Goal: Task Accomplishment & Management: Manage account settings

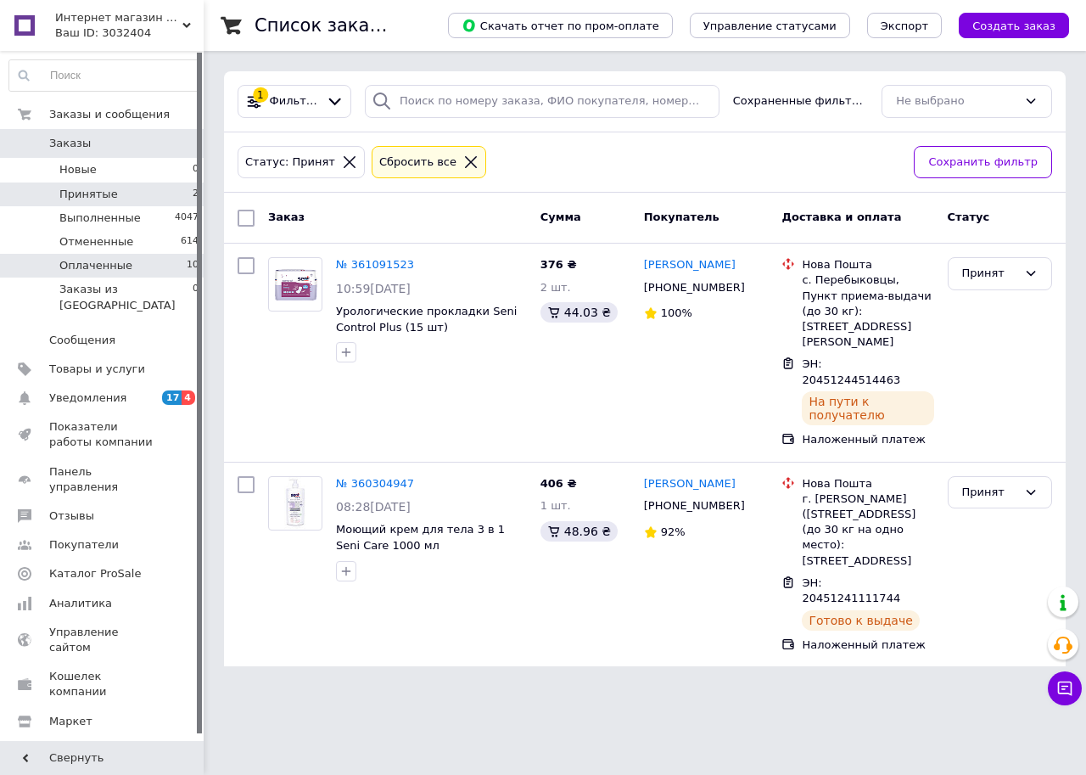
click at [92, 265] on span "Оплаченные" at bounding box center [95, 265] width 73 height 15
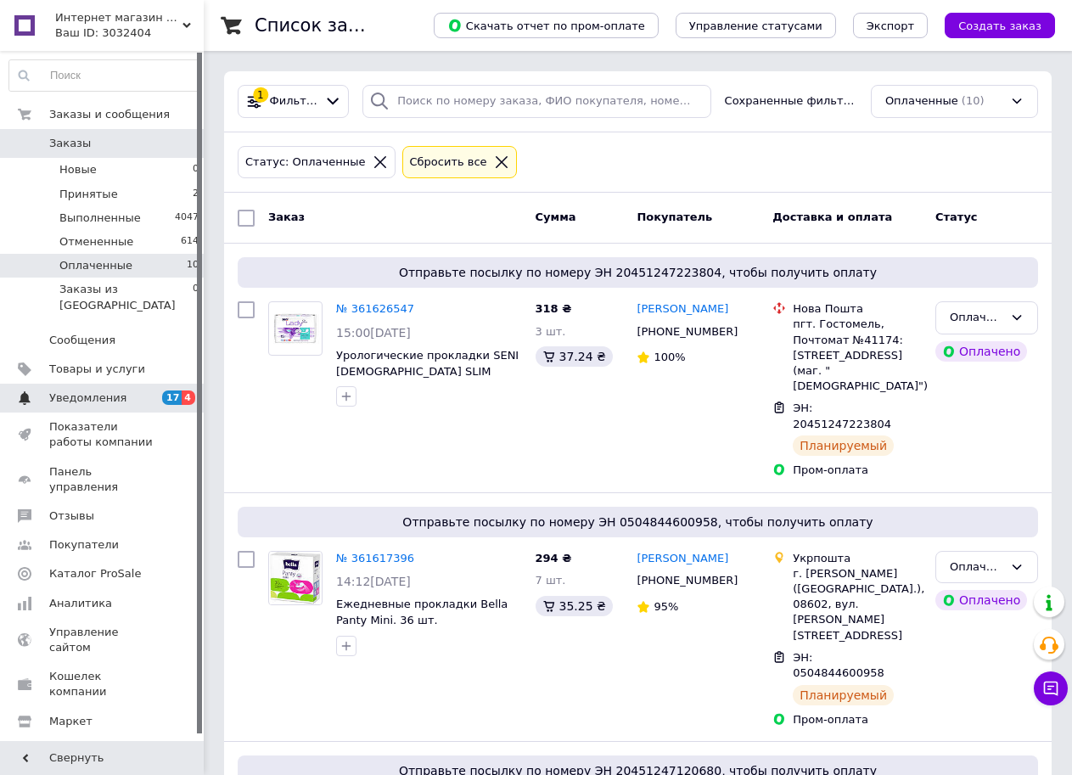
click at [71, 390] on span "Уведомления" at bounding box center [87, 397] width 77 height 15
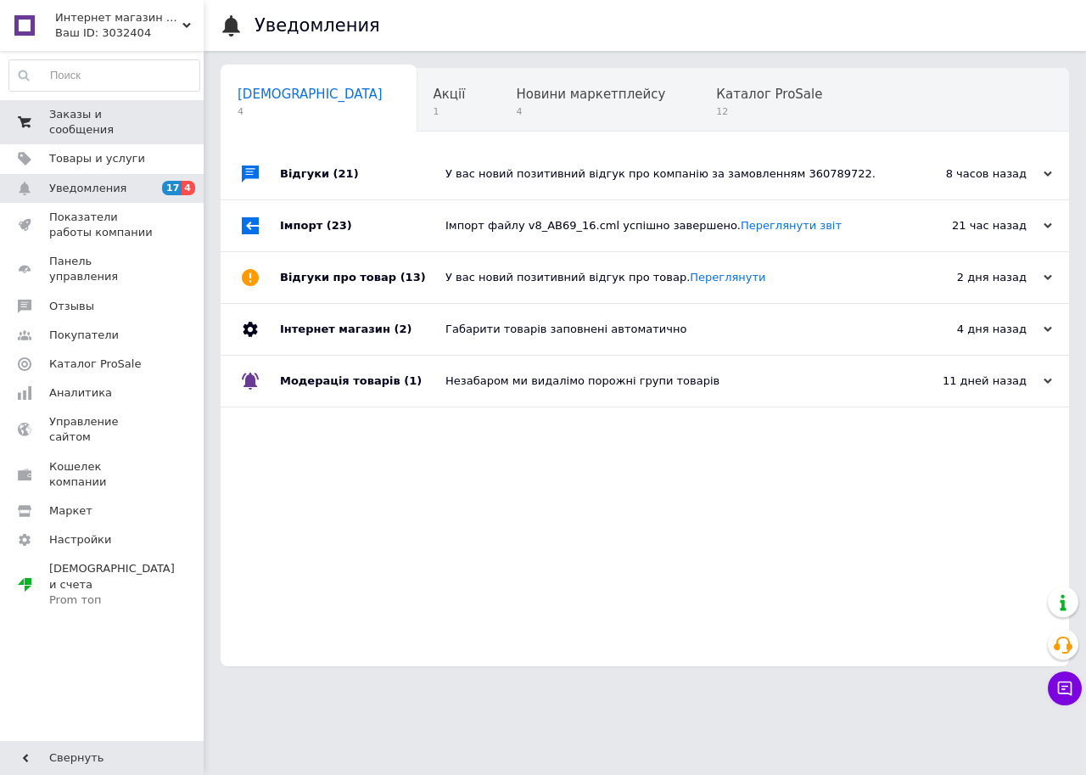
click at [76, 114] on span "Заказы и сообщения" at bounding box center [103, 122] width 108 height 31
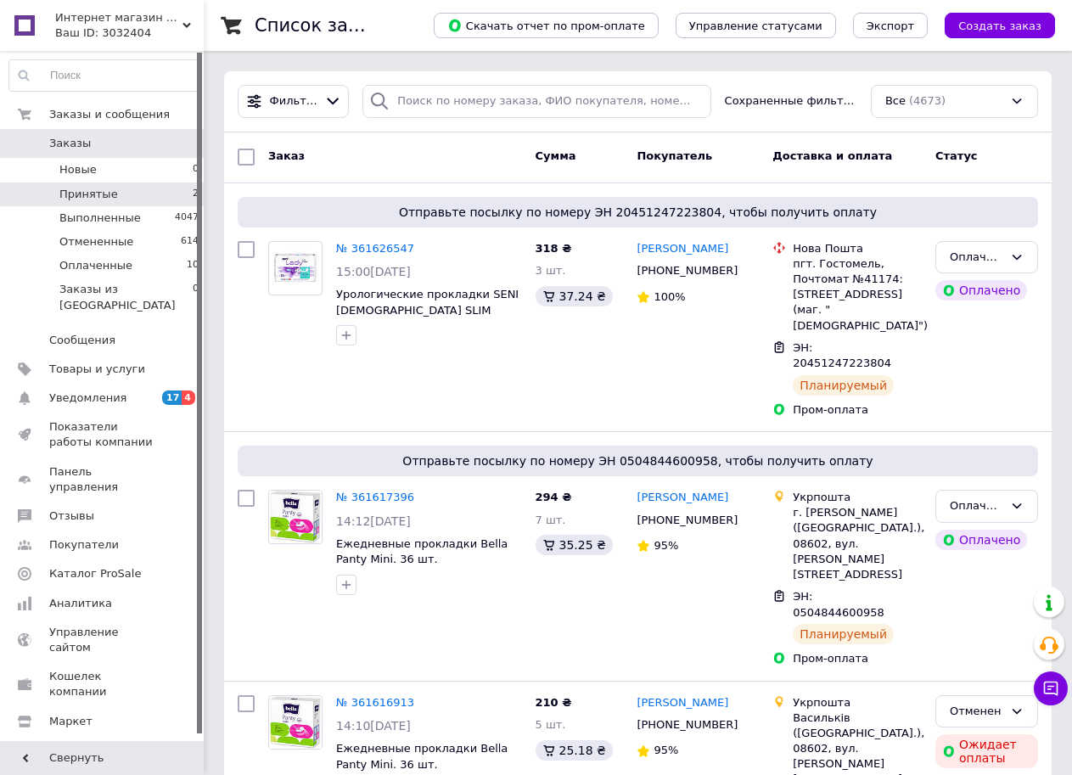
click at [78, 192] on span "Принятые" at bounding box center [88, 194] width 59 height 15
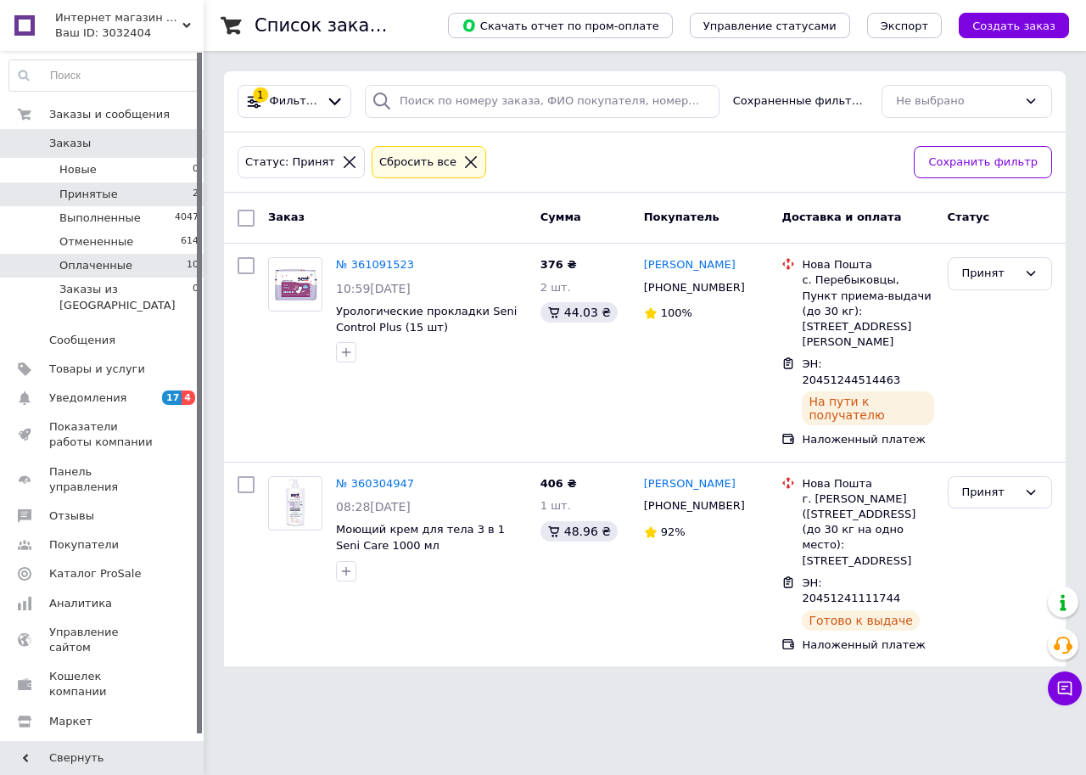
click at [87, 266] on span "Оплаченные" at bounding box center [95, 265] width 73 height 15
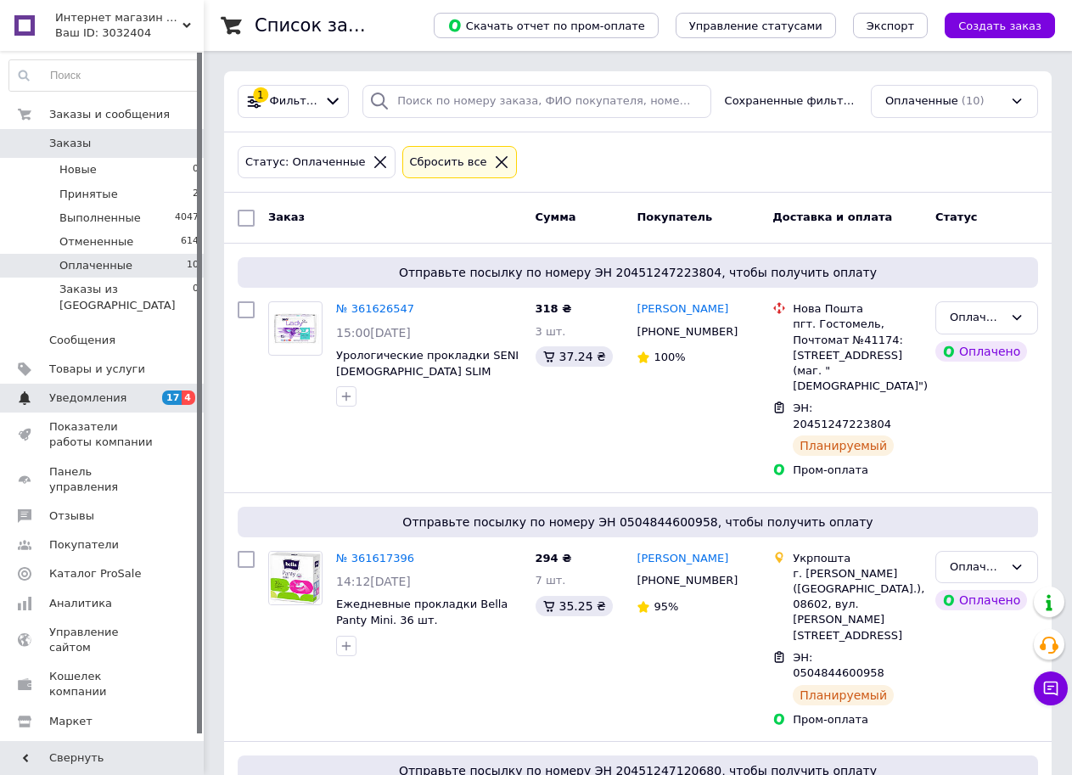
click at [78, 390] on span "Уведомления" at bounding box center [87, 397] width 77 height 15
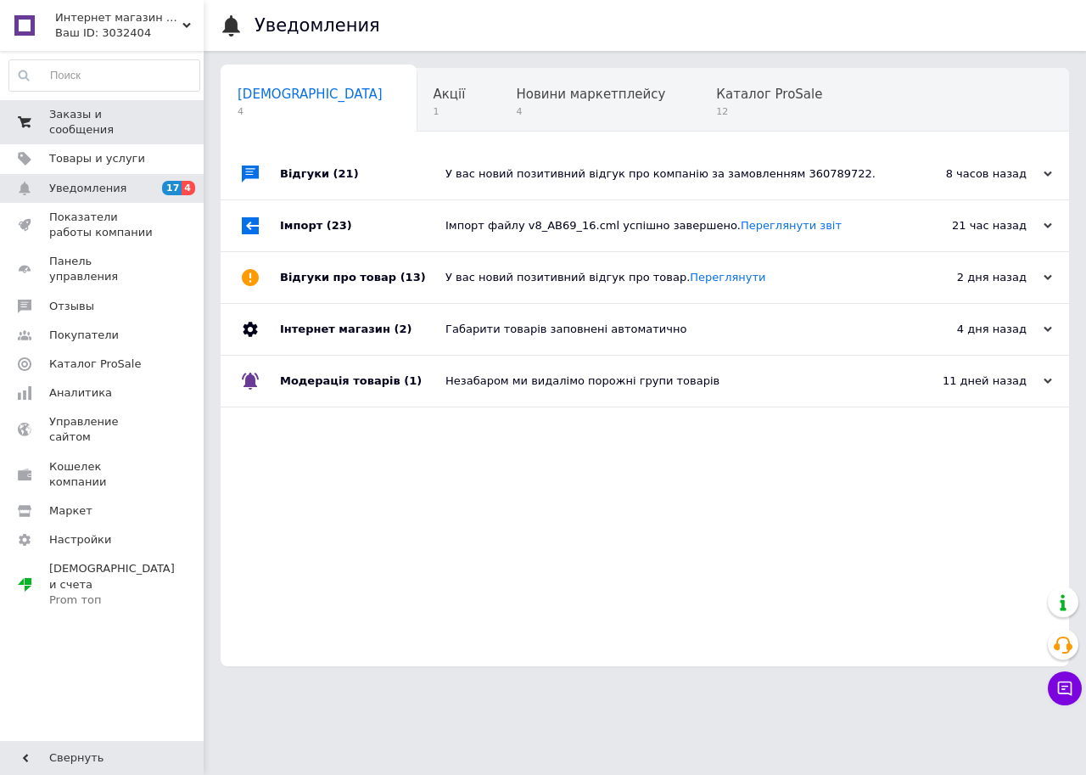
click at [89, 114] on span "Заказы и сообщения" at bounding box center [103, 122] width 108 height 31
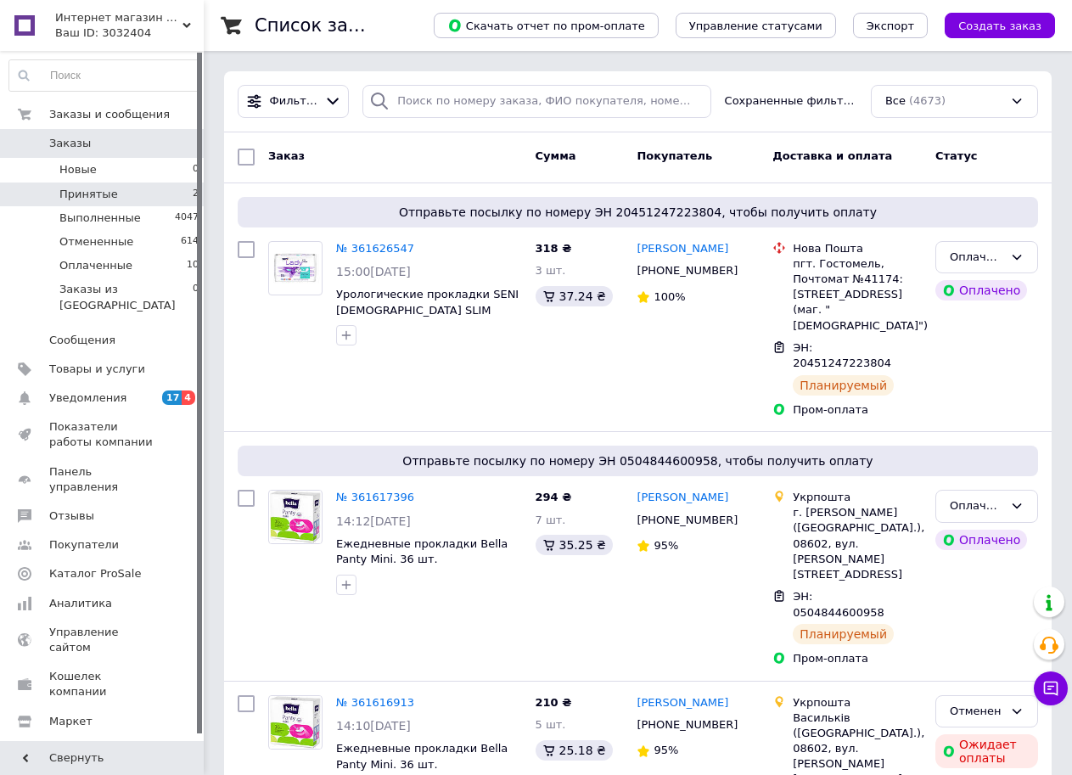
click at [81, 193] on span "Принятые" at bounding box center [88, 194] width 59 height 15
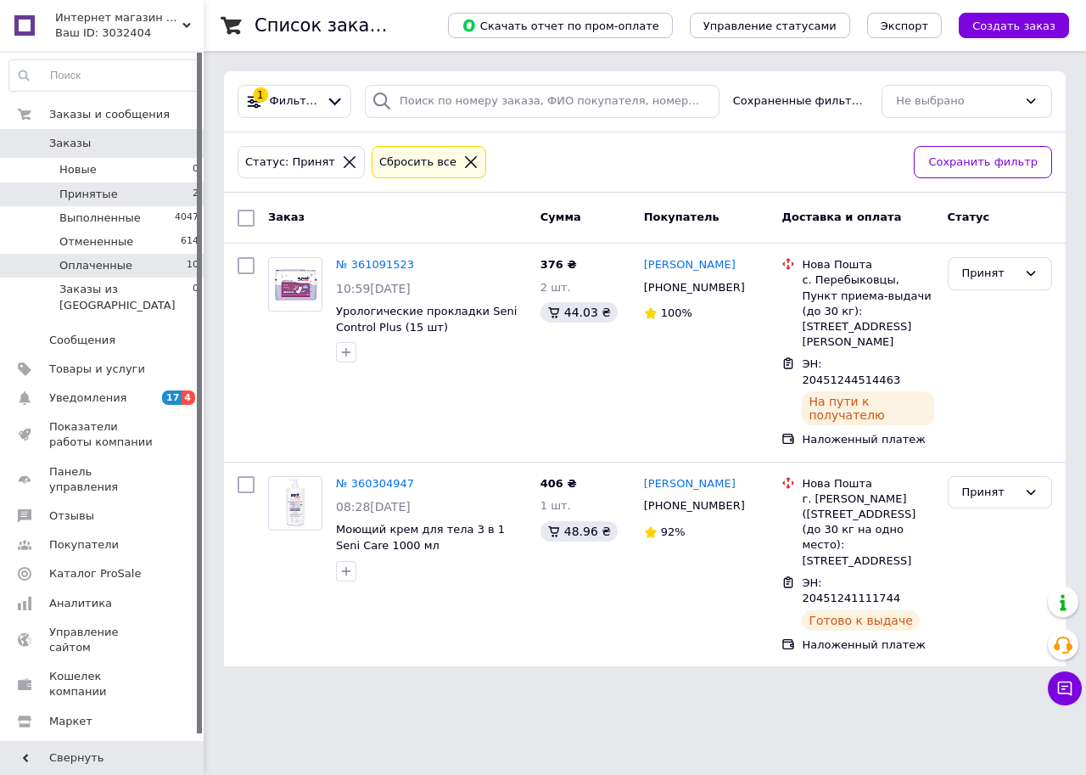
click at [108, 262] on span "Оплаченные" at bounding box center [95, 265] width 73 height 15
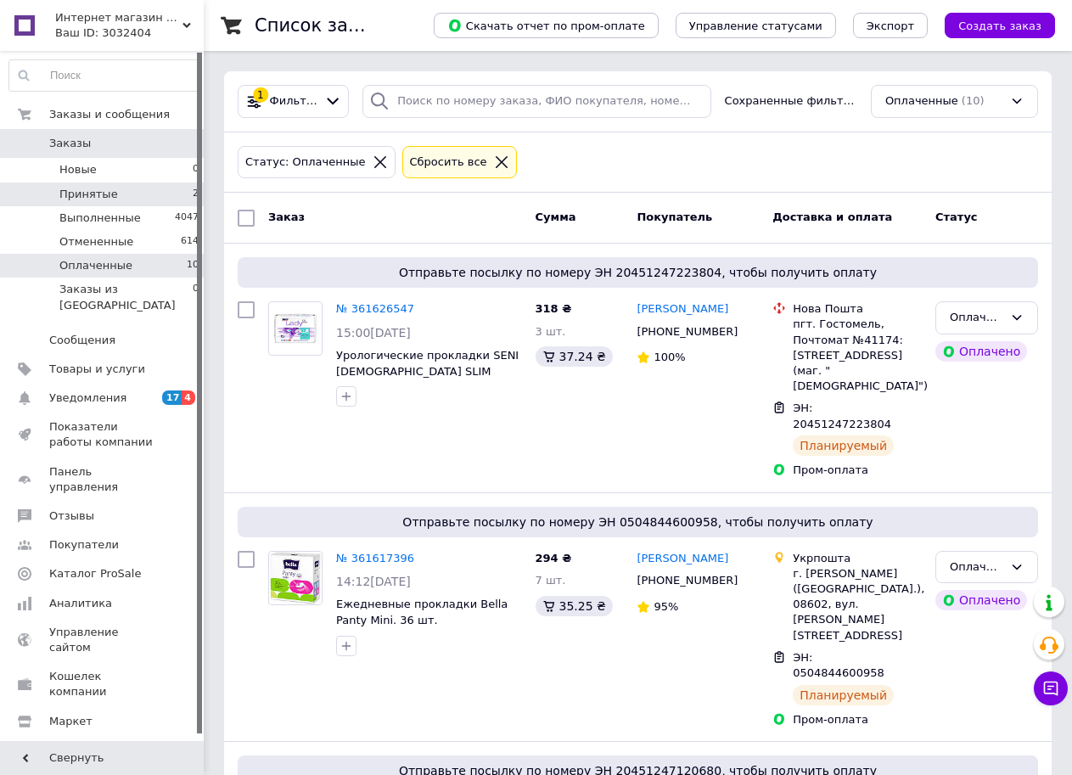
click at [94, 191] on span "Принятые" at bounding box center [88, 194] width 59 height 15
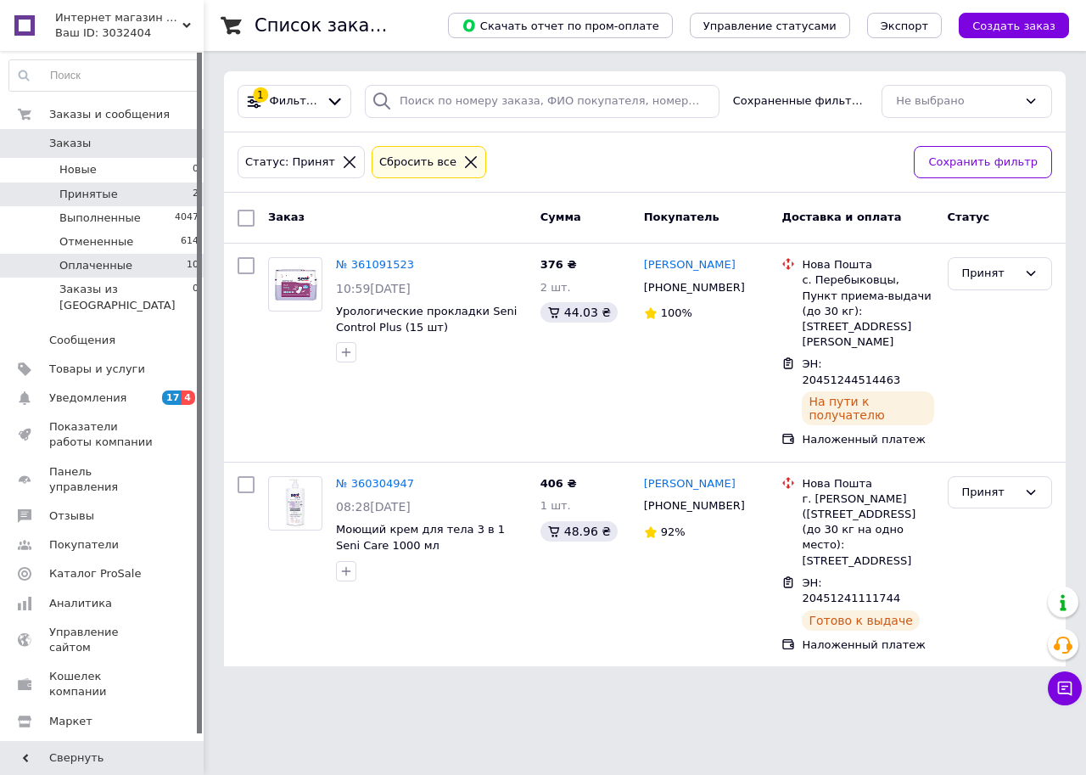
click at [74, 270] on span "Оплаченные" at bounding box center [95, 265] width 73 height 15
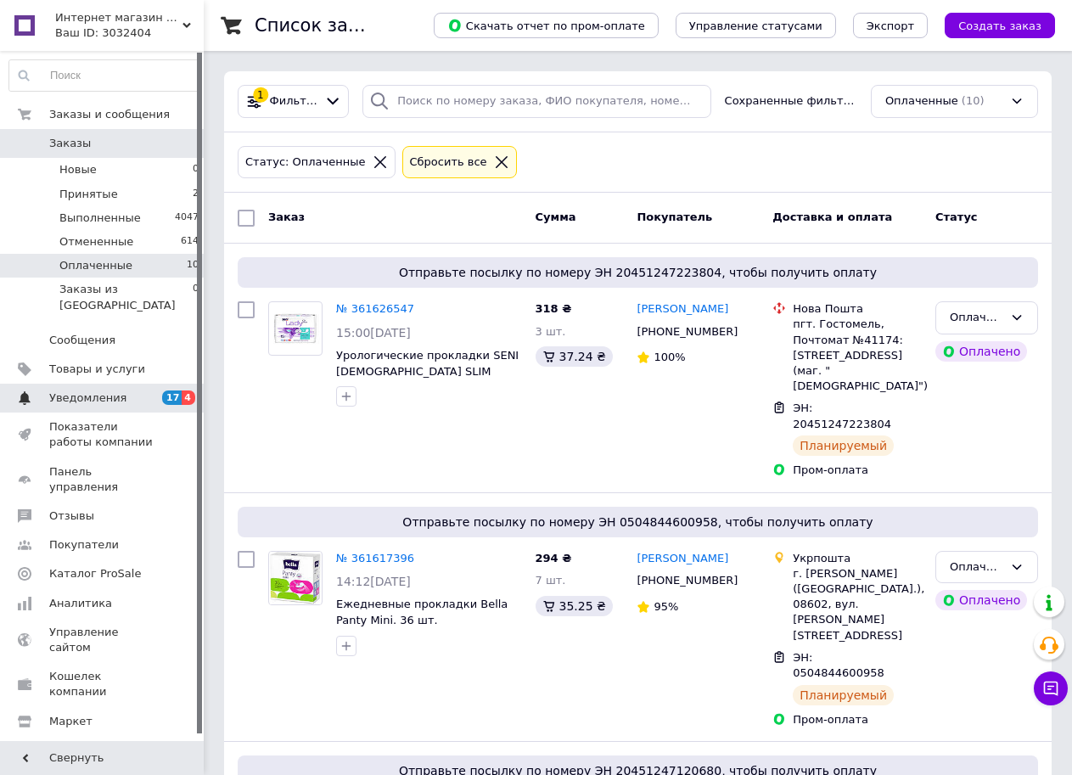
click at [82, 390] on span "Уведомления" at bounding box center [87, 397] width 77 height 15
